Goal: Task Accomplishment & Management: Complete application form

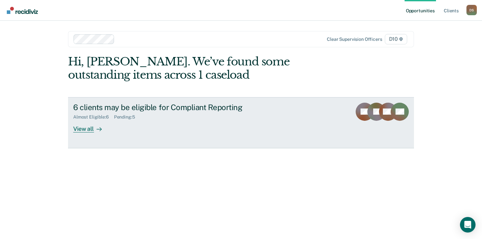
click at [201, 123] on div "6 clients may be eligible for Compliant Reporting Almost Eligible : 6 Pending :…" at bounding box center [194, 118] width 243 height 30
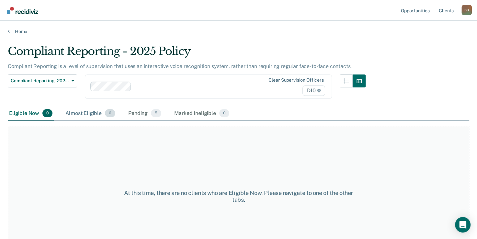
click at [92, 114] on div "Almost Eligible 6" at bounding box center [90, 114] width 52 height 14
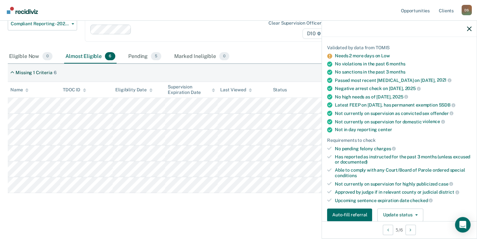
scroll to position [97, 0]
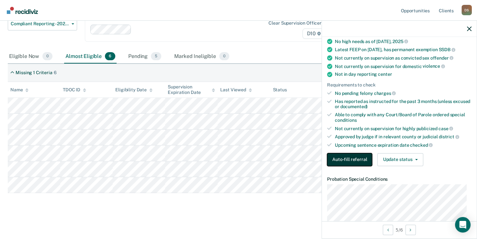
click at [336, 156] on button "Auto-fill referral" at bounding box center [349, 159] width 45 height 13
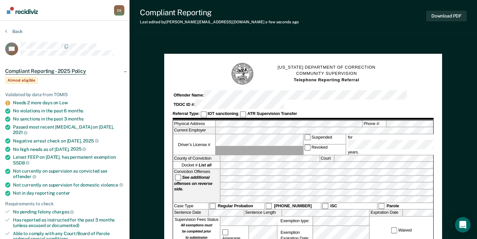
click at [444, 8] on div "Download PDF" at bounding box center [446, 16] width 41 height 17
click at [450, 12] on button "Download PDF" at bounding box center [446, 16] width 41 height 11
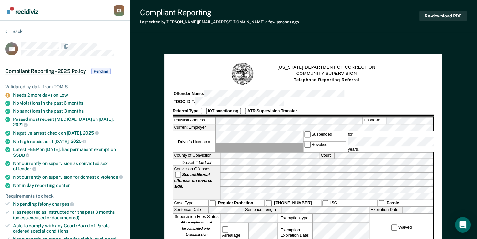
click at [120, 9] on div "D S" at bounding box center [119, 10] width 10 height 10
click at [17, 34] on div "Back" at bounding box center [64, 36] width 119 height 14
click at [17, 34] on button "Back" at bounding box center [13, 32] width 17 height 6
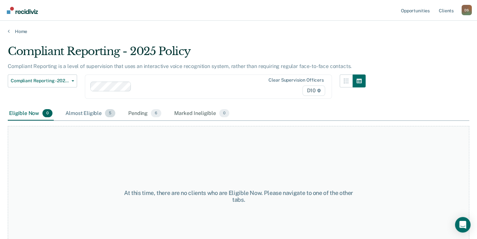
click at [70, 110] on div "Almost Eligible 5" at bounding box center [90, 114] width 52 height 14
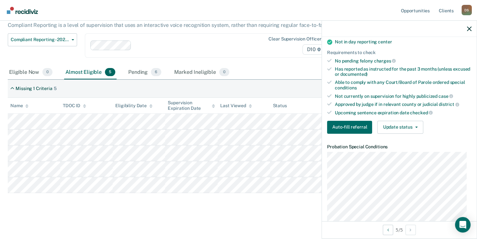
scroll to position [162, 0]
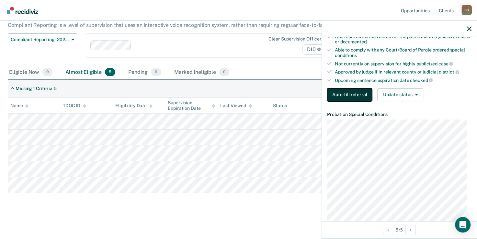
click at [360, 94] on button "Auto-fill referral" at bounding box center [349, 94] width 45 height 13
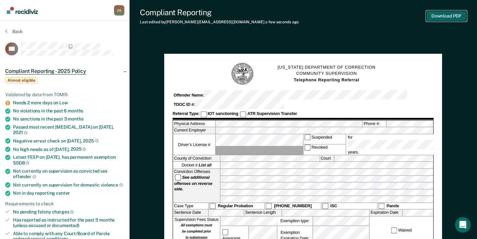
click at [456, 19] on button "Download PDF" at bounding box center [446, 16] width 41 height 11
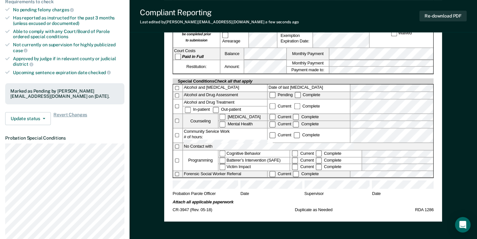
scroll to position [65, 0]
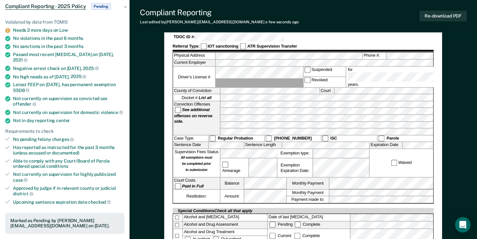
click at [336, 106] on div at bounding box center [327, 118] width 213 height 34
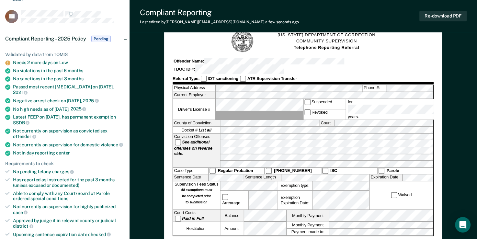
scroll to position [0, 0]
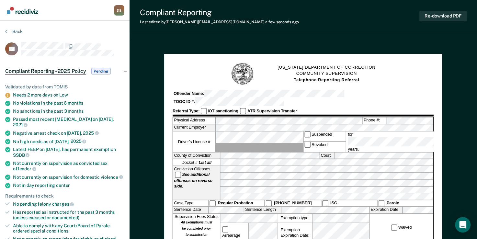
click at [226, 166] on div at bounding box center [327, 183] width 213 height 34
click at [211, 136] on div "Physical Address Phone #: Current Employer Driver’s License # Suspended Revoked…" at bounding box center [303, 192] width 261 height 151
click at [327, 172] on div at bounding box center [327, 183] width 213 height 34
click at [216, 166] on div "Conviction Offenses See additional offenses on reverse side." at bounding box center [303, 183] width 260 height 34
click at [250, 166] on div at bounding box center [327, 183] width 213 height 34
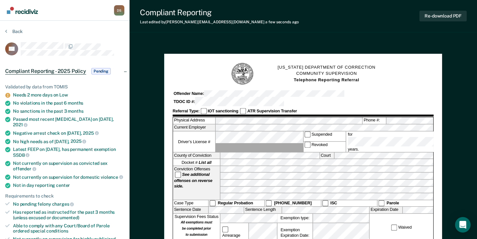
click at [321, 167] on div at bounding box center [327, 183] width 213 height 34
click at [225, 166] on div at bounding box center [327, 183] width 213 height 34
click at [218, 166] on div "Conviction Offenses See additional offenses on reverse side." at bounding box center [303, 183] width 260 height 34
click at [219, 170] on div "Conviction Offenses See additional offenses on reverse side." at bounding box center [303, 183] width 260 height 34
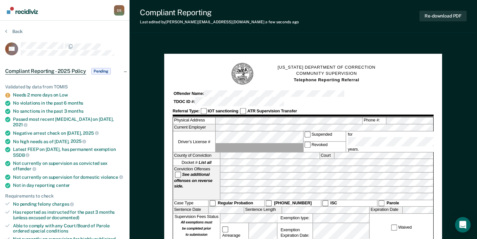
click at [200, 166] on div "Conviction Offenses See additional offenses on reverse side." at bounding box center [303, 183] width 260 height 34
click at [223, 167] on div at bounding box center [327, 183] width 213 height 34
click at [207, 166] on div "Conviction Offenses See additional offenses on reverse side." at bounding box center [303, 183] width 260 height 34
click at [181, 174] on div "Conviction Offenses See additional offenses on reverse side." at bounding box center [303, 183] width 260 height 34
click at [186, 166] on div "Conviction Offenses See additional offenses on reverse side." at bounding box center [303, 183] width 260 height 34
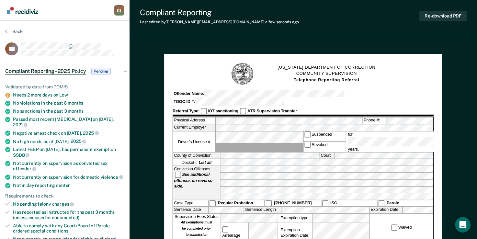
click at [179, 166] on div "Conviction Offenses See additional offenses on reverse side." at bounding box center [303, 183] width 260 height 34
click at [213, 166] on div "Conviction Offenses See additional offenses on reverse side." at bounding box center [303, 183] width 260 height 34
click at [198, 166] on div "Conviction Offenses See additional offenses on reverse side." at bounding box center [303, 183] width 260 height 34
click at [211, 166] on div "Conviction Offenses See additional offenses on reverse side." at bounding box center [303, 183] width 260 height 34
click at [180, 169] on div "Conviction Offenses See additional offenses on reverse side." at bounding box center [303, 183] width 260 height 34
